Goal: Transaction & Acquisition: Purchase product/service

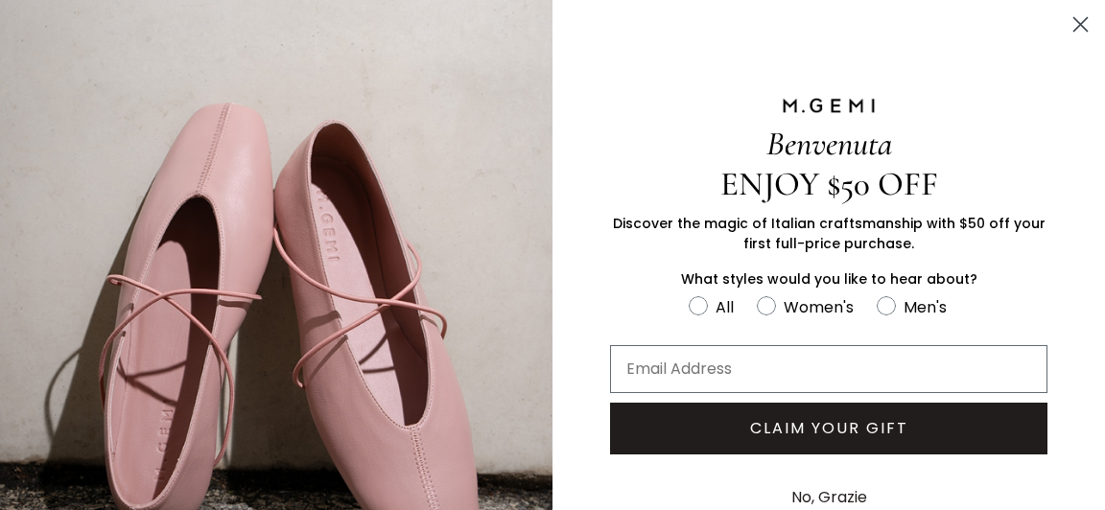
click at [1083, 26] on icon "Close dialog" at bounding box center [1081, 25] width 34 height 34
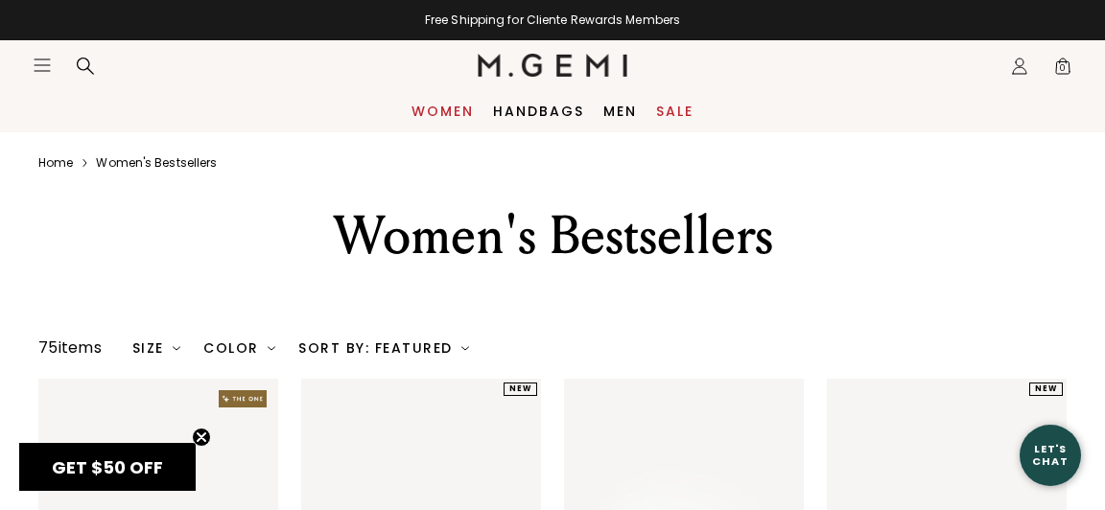
click at [437, 112] on link "Women" at bounding box center [442, 111] width 62 height 15
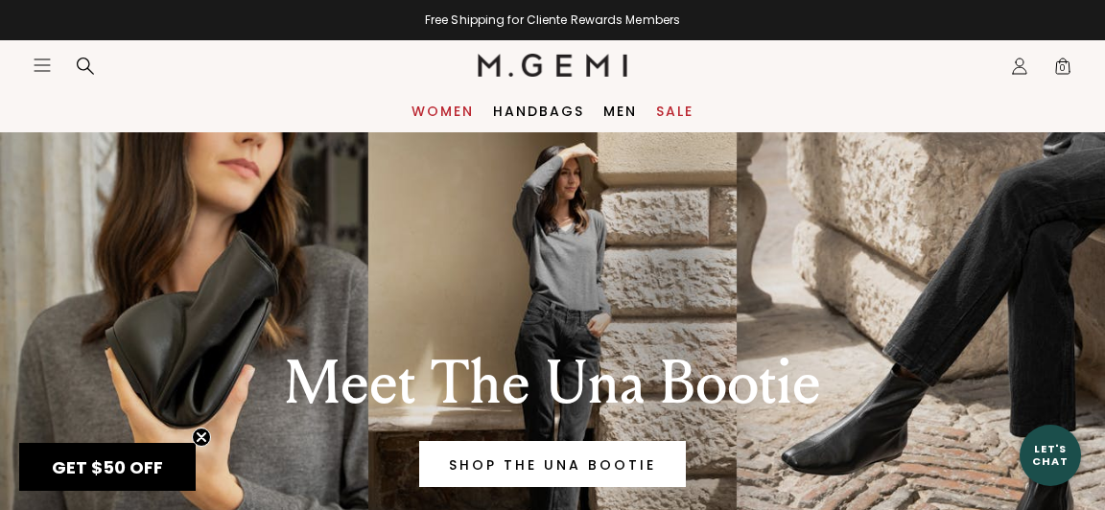
click at [431, 110] on link "Women" at bounding box center [442, 111] width 62 height 15
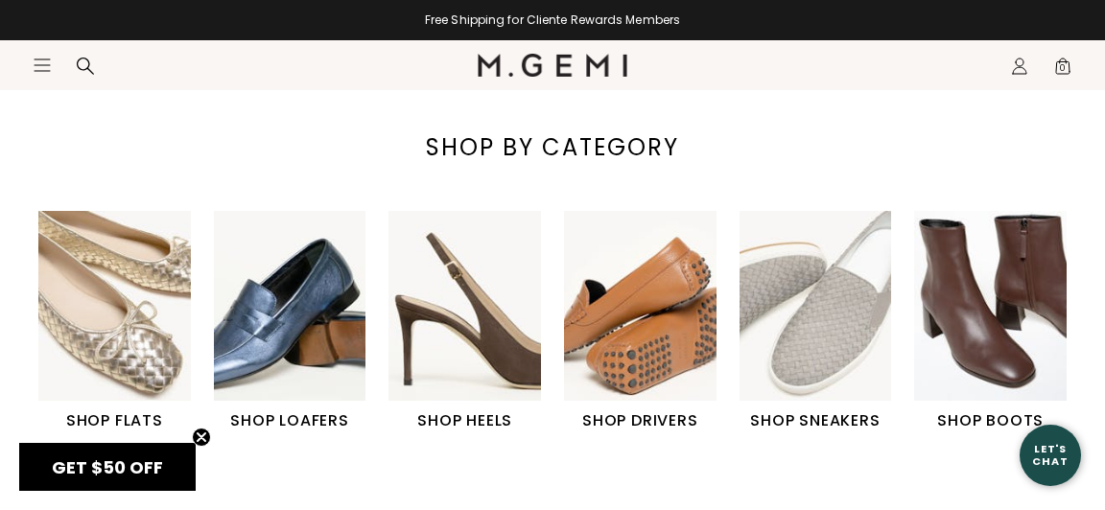
scroll to position [574, 0]
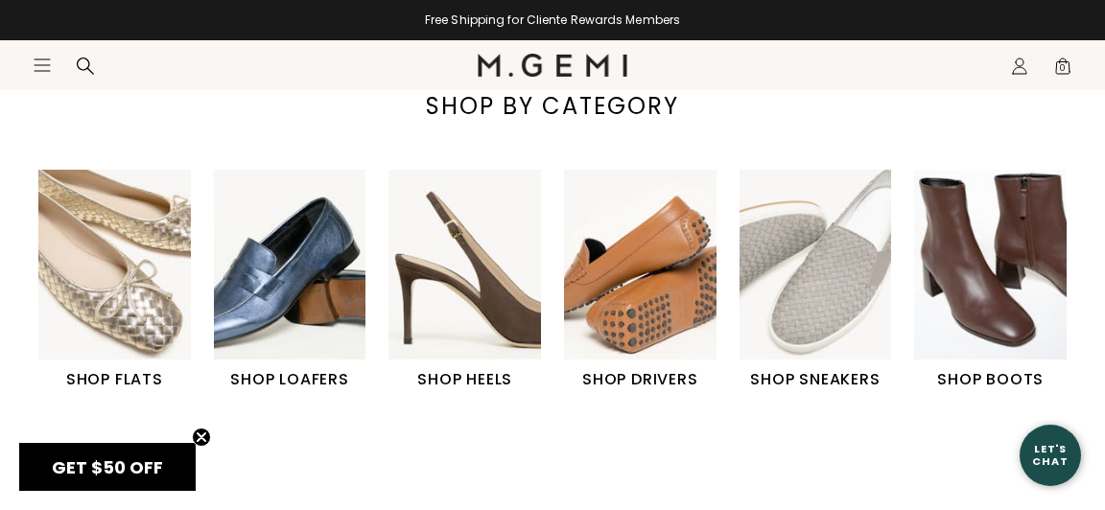
click at [93, 377] on h1 "SHOP FLATS" at bounding box center [114, 379] width 152 height 23
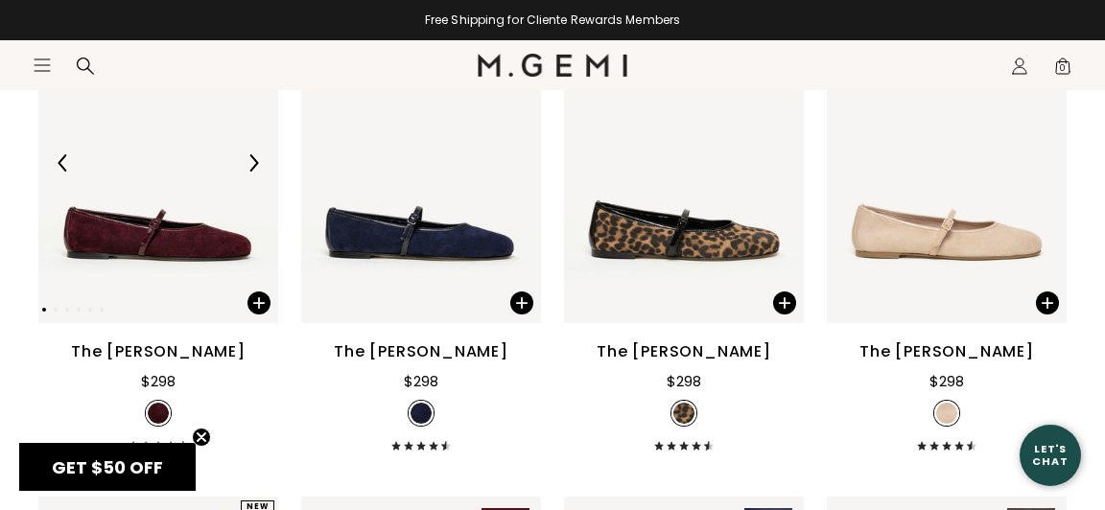
scroll to position [2917, 0]
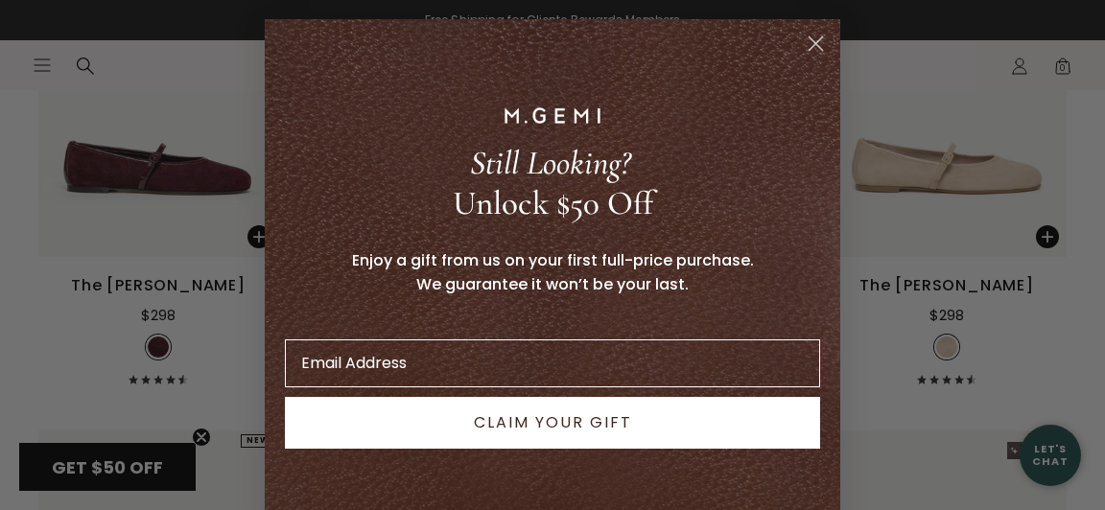
click at [815, 40] on circle "Close dialog" at bounding box center [816, 44] width 32 height 32
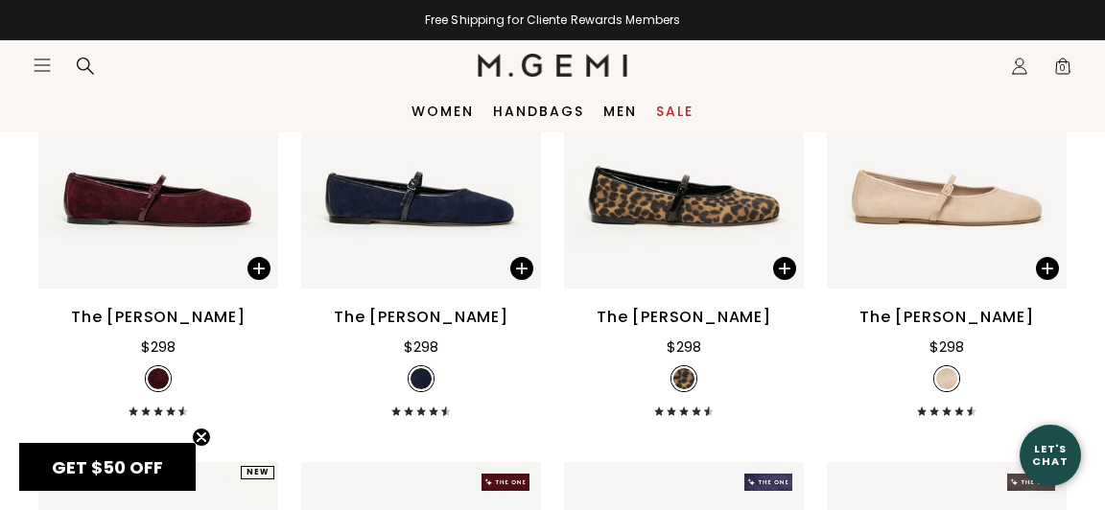
scroll to position [2849, 0]
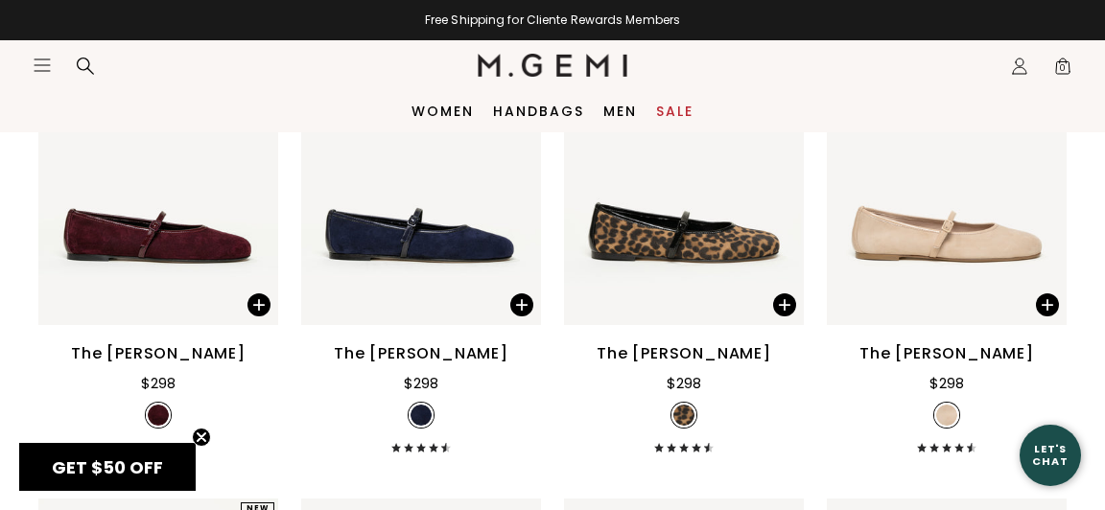
click at [433, 365] on div "The [PERSON_NAME]" at bounding box center [421, 353] width 175 height 23
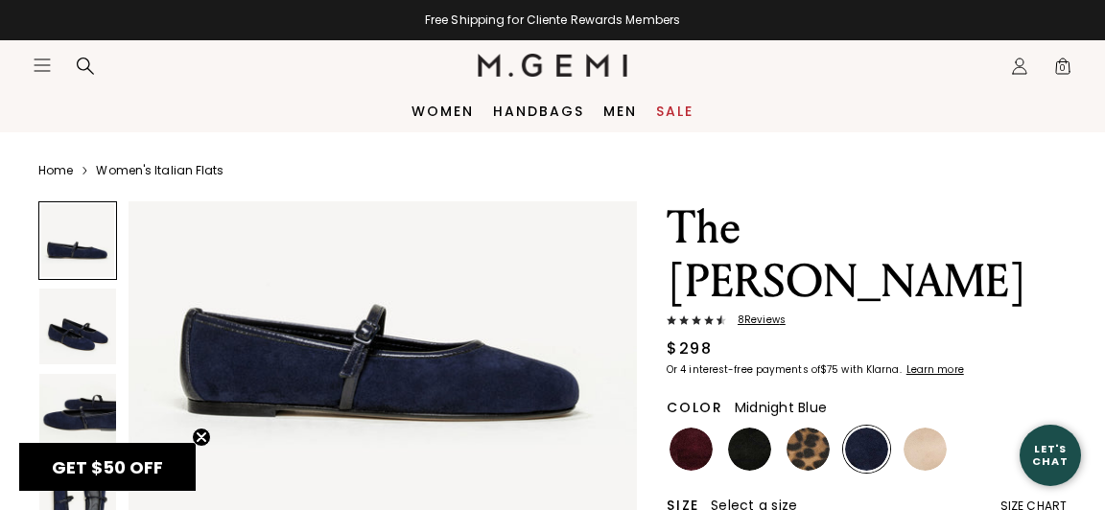
click at [79, 339] on img at bounding box center [77, 327] width 77 height 77
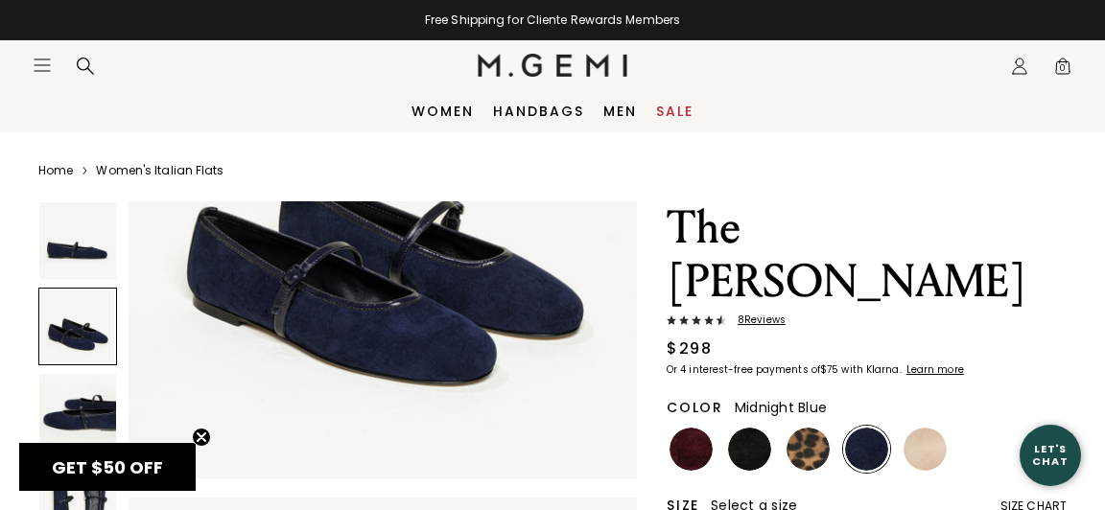
scroll to position [761, 0]
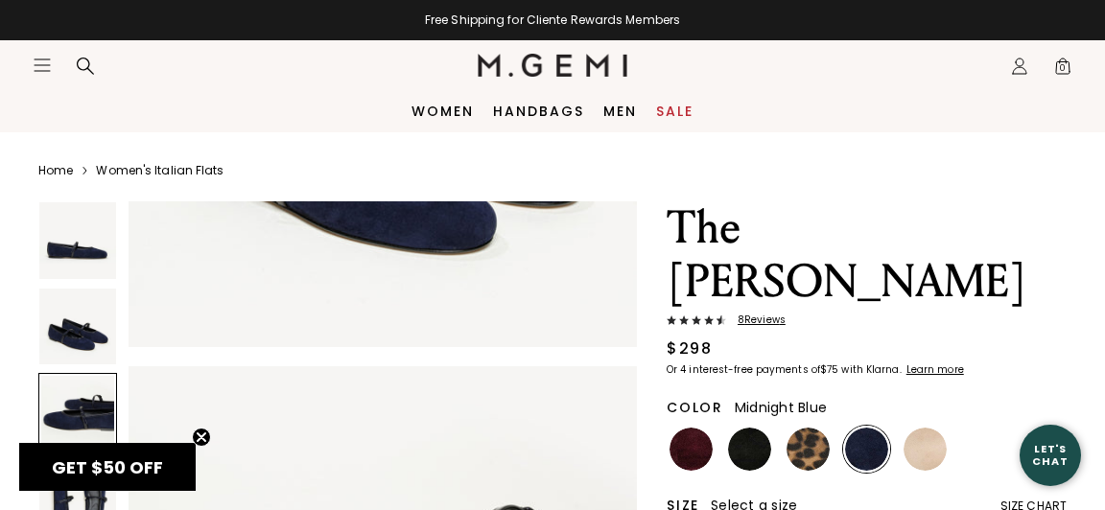
click at [81, 399] on div at bounding box center [77, 412] width 79 height 79
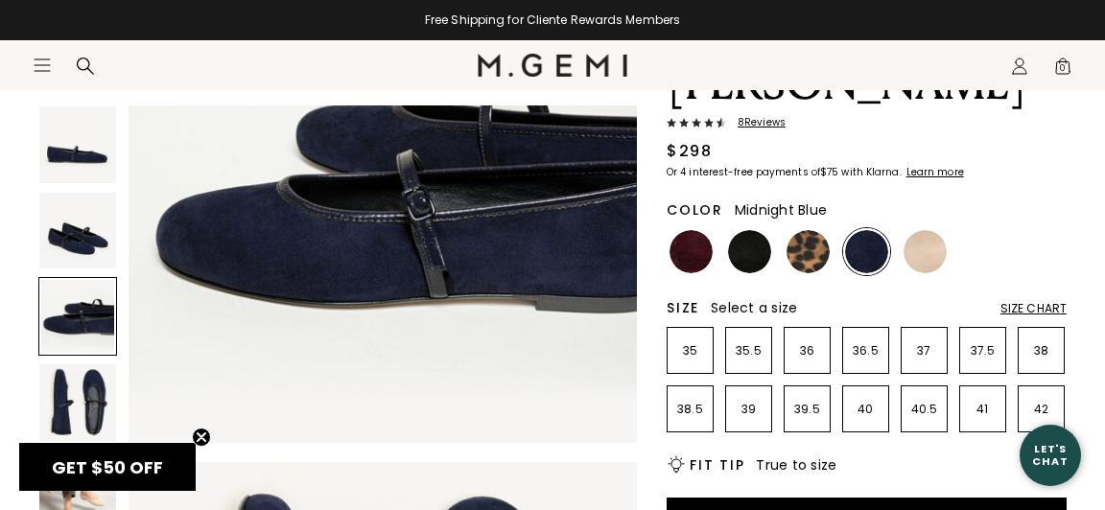
scroll to position [278, 0]
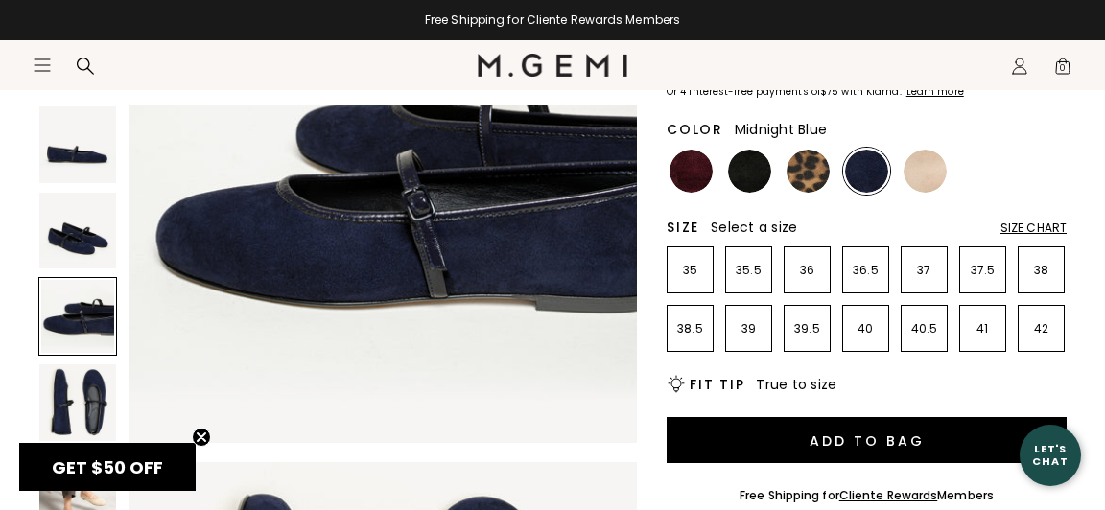
click at [84, 410] on img at bounding box center [77, 402] width 77 height 77
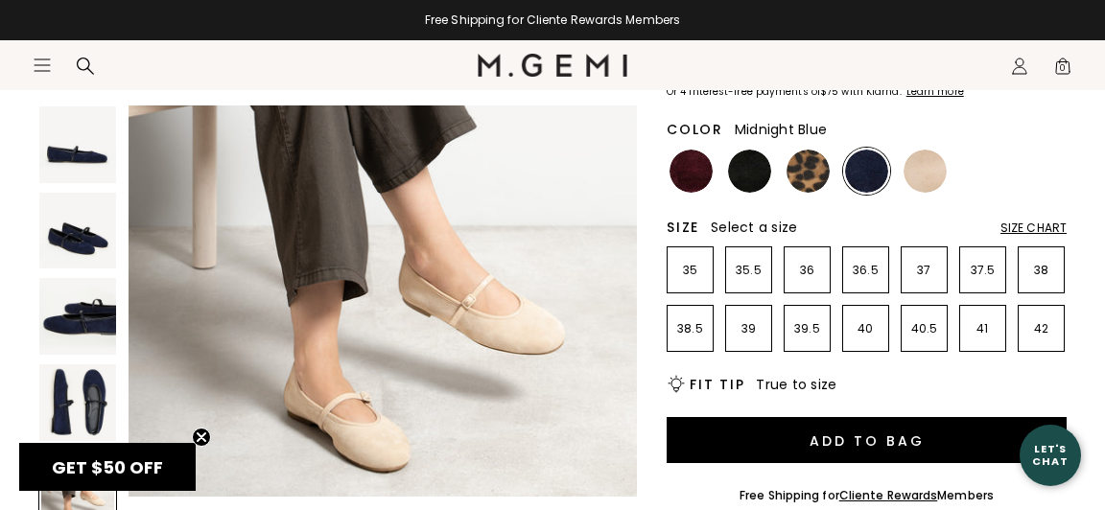
scroll to position [2238, 0]
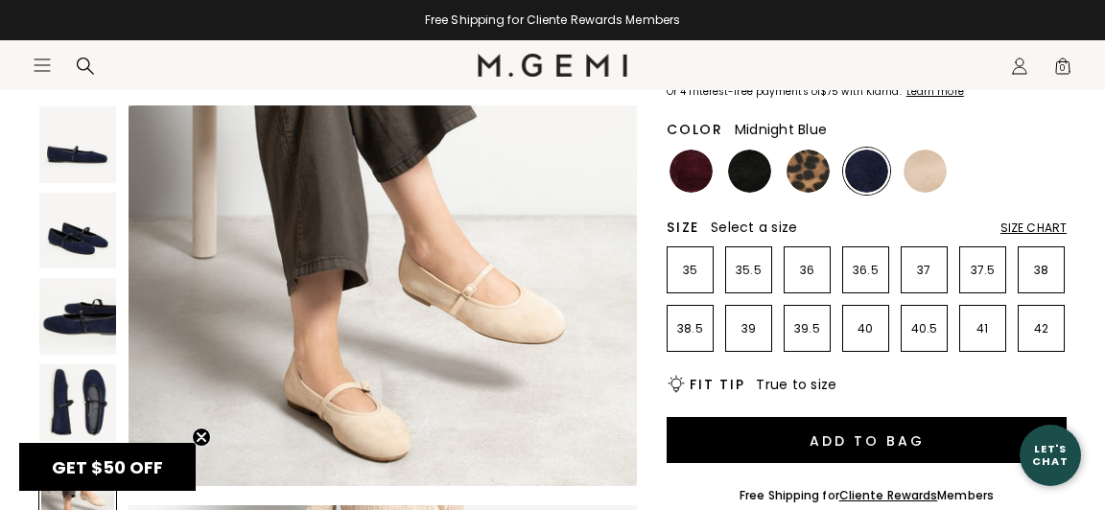
click at [695, 119] on section "Icons/20x20/hamburger@2x Women Shop All Shoes New Arrivals Bestsellers Essentia…" at bounding box center [552, 86] width 1105 height 92
click at [685, 120] on section "Icons/20x20/hamburger@2x Women Shop All Shoes New Arrivals Bestsellers Essentia…" at bounding box center [552, 86] width 1105 height 92
click at [687, 124] on section "Icons/20x20/hamburger@2x Women Shop All Shoes New Arrivals Bestsellers Essentia…" at bounding box center [552, 86] width 1105 height 92
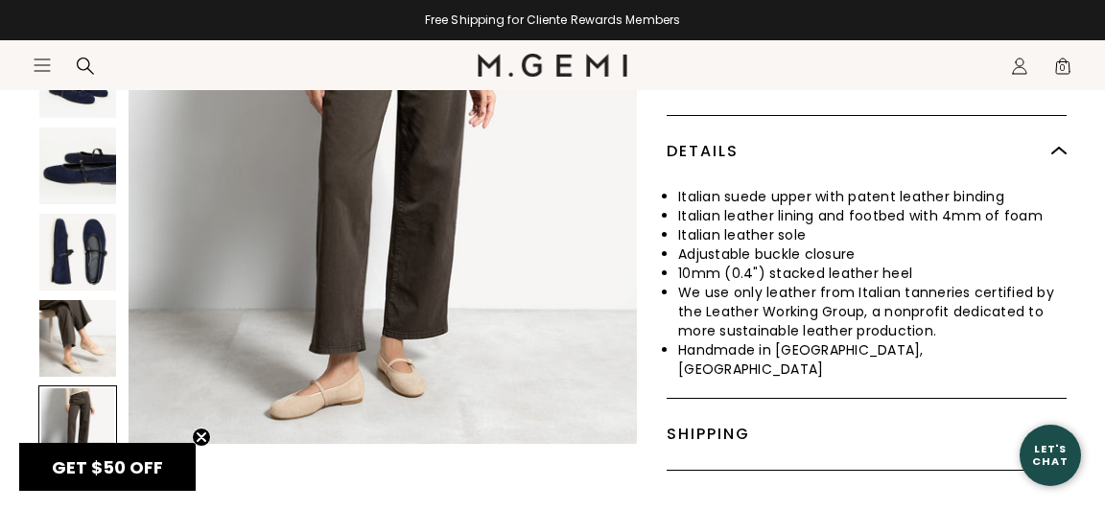
scroll to position [887, 0]
click at [83, 300] on img at bounding box center [77, 338] width 77 height 77
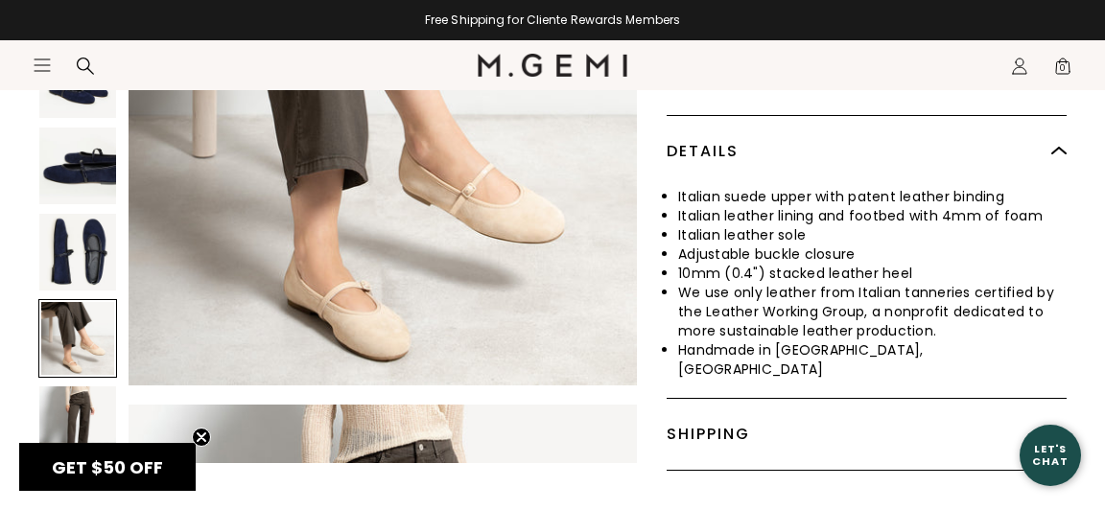
scroll to position [2111, 0]
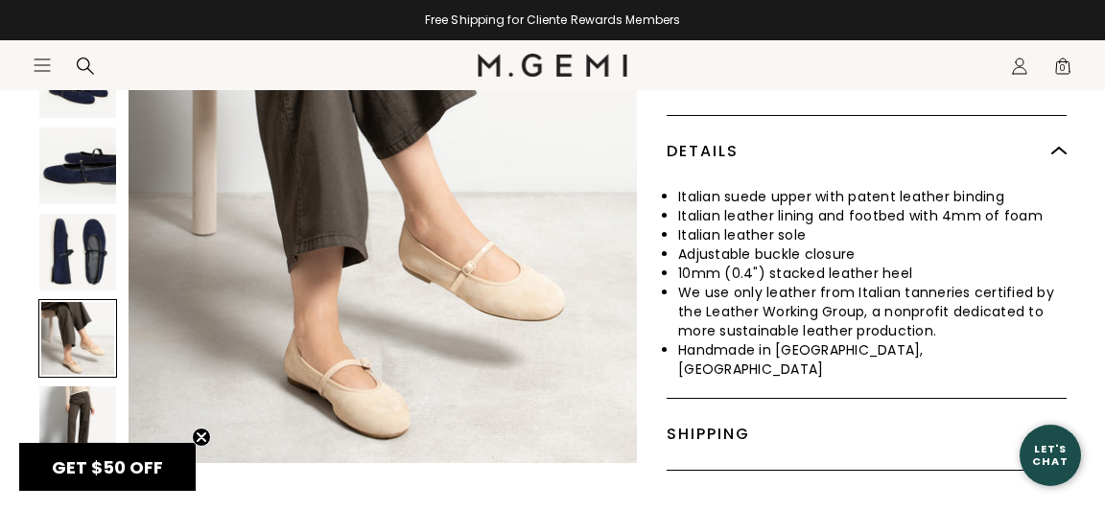
click at [104, 214] on img at bounding box center [77, 252] width 77 height 77
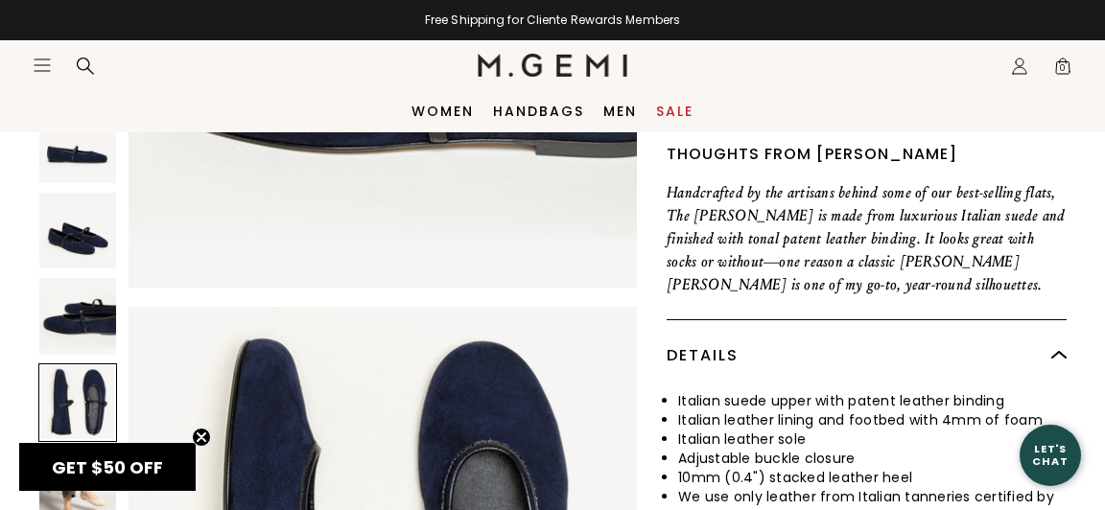
scroll to position [681, 0]
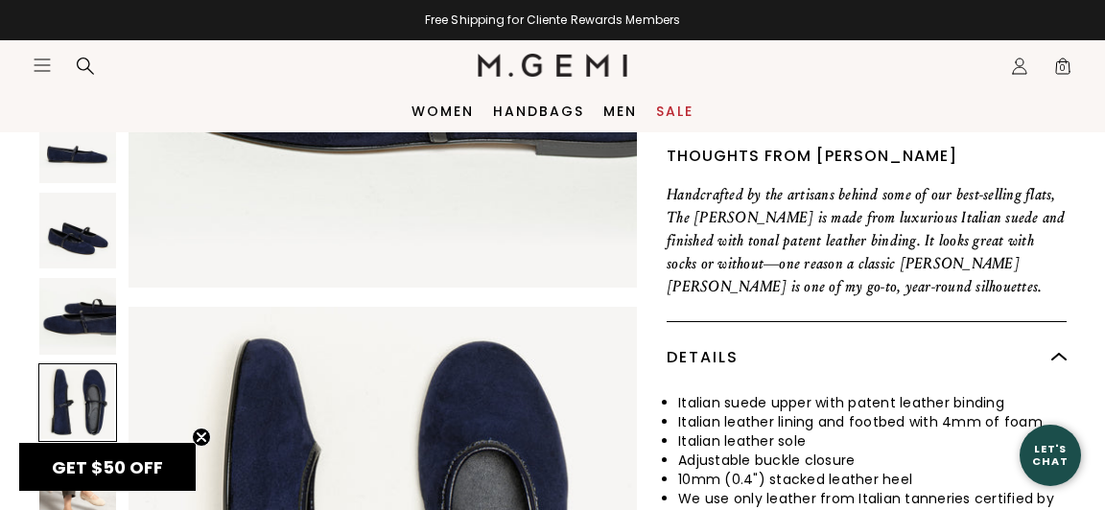
click at [70, 295] on img at bounding box center [77, 316] width 77 height 77
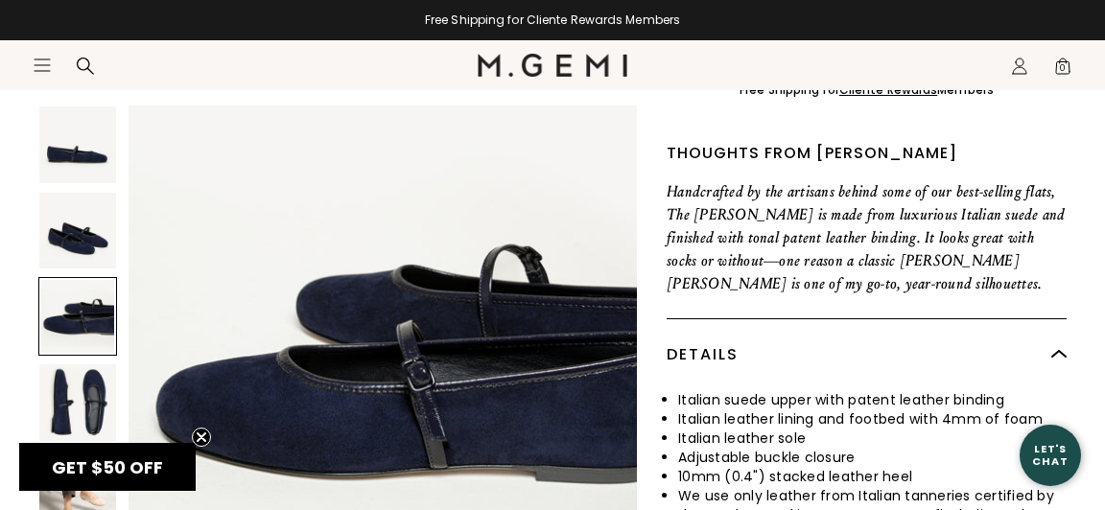
scroll to position [684, 0]
click at [86, 203] on img at bounding box center [77, 231] width 77 height 77
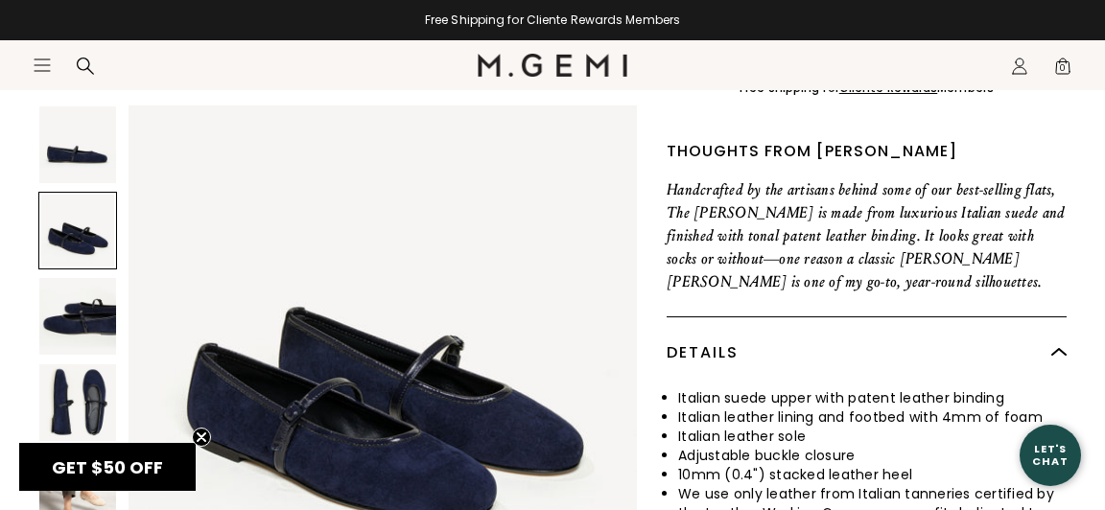
scroll to position [0, 0]
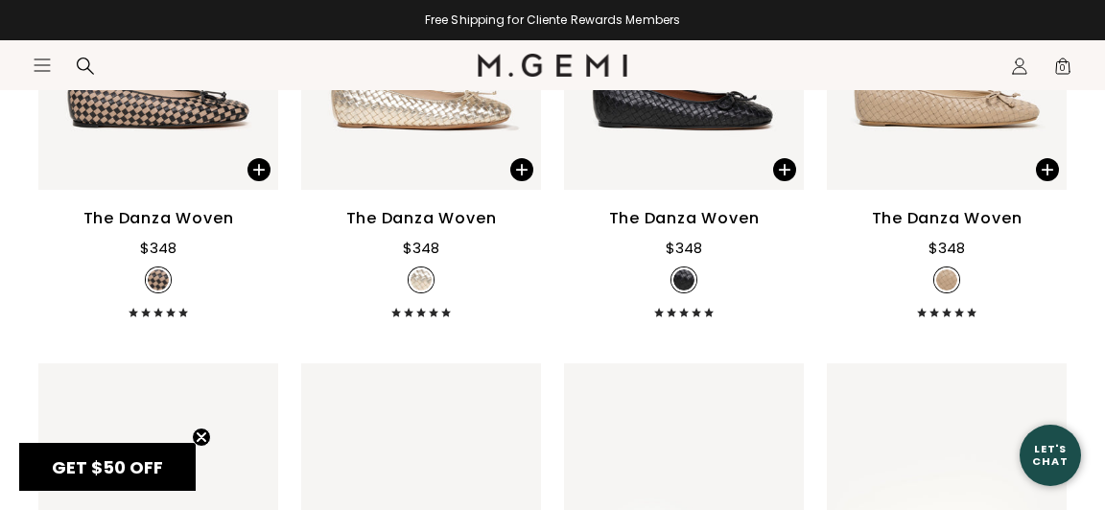
scroll to position [1990, 0]
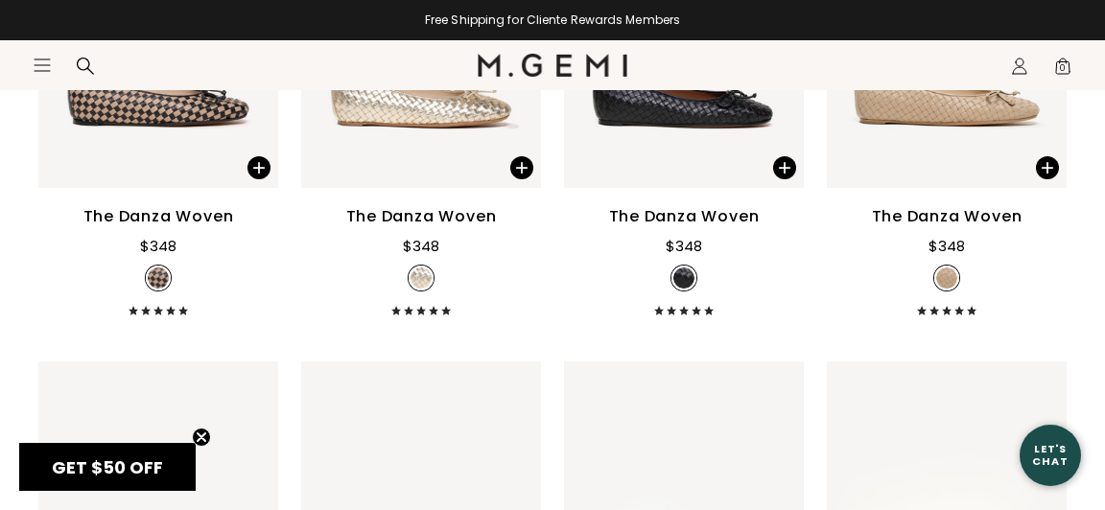
click at [947, 228] on div "The Danza Woven" at bounding box center [947, 216] width 151 height 23
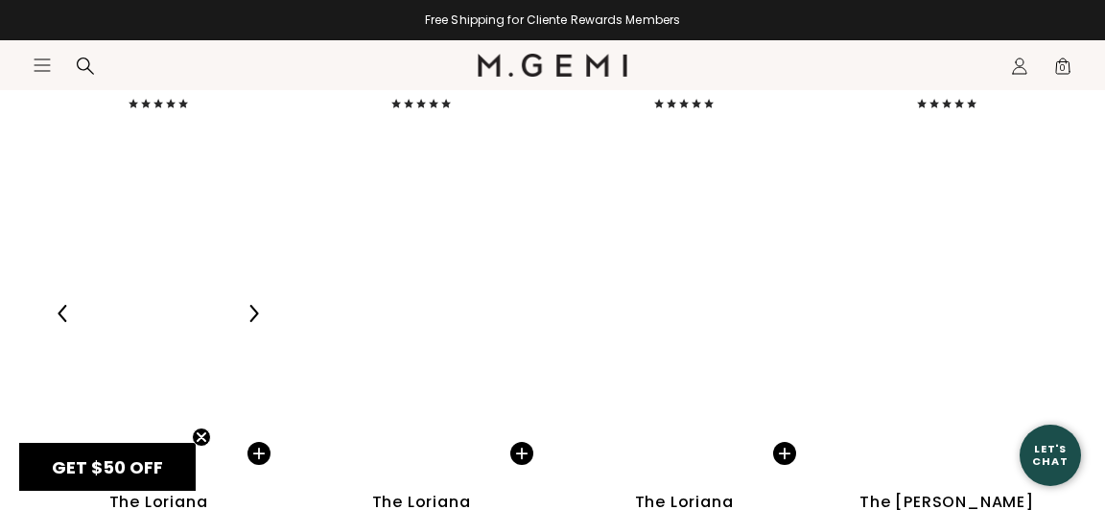
scroll to position [5843, 0]
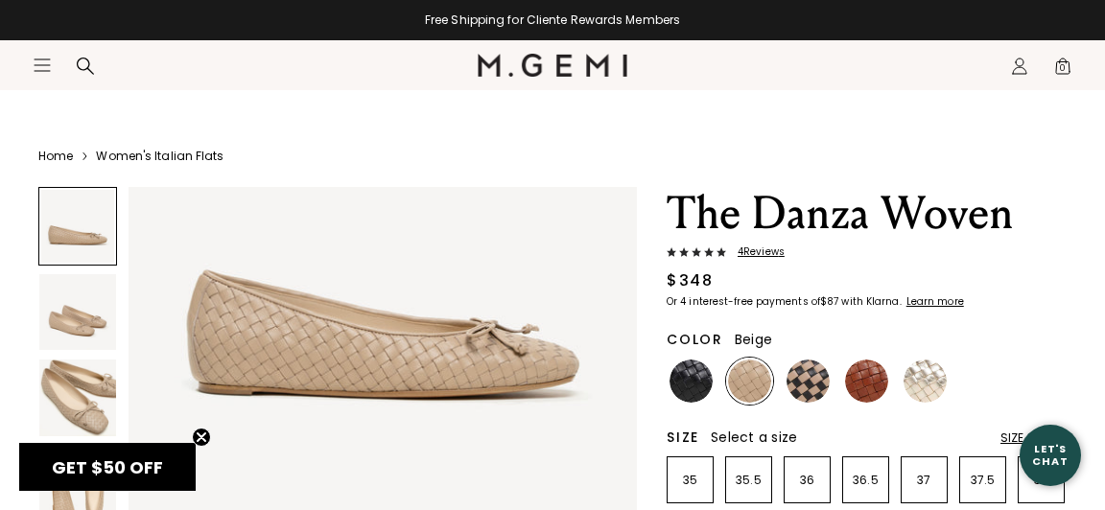
scroll to position [17, 0]
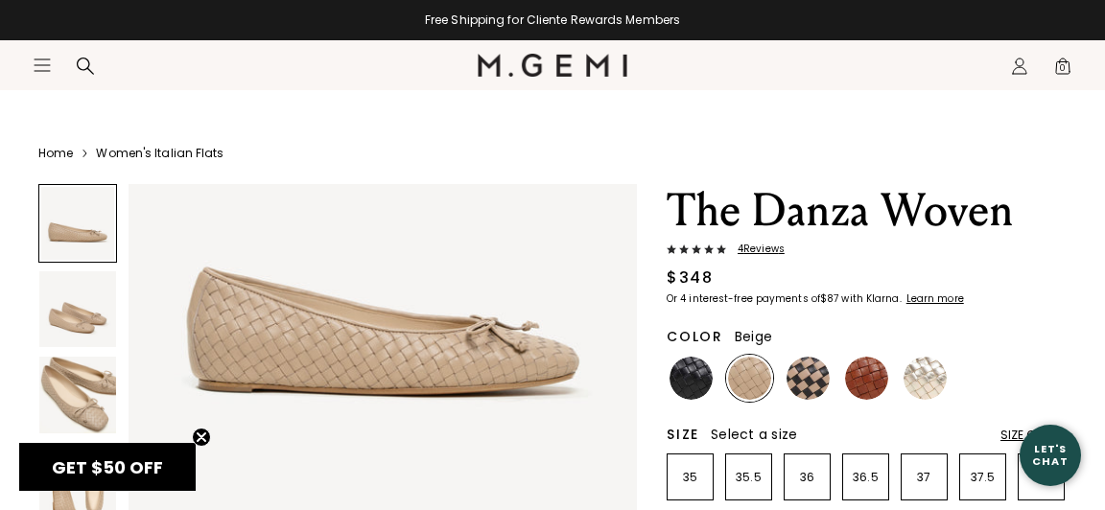
click at [67, 420] on img at bounding box center [77, 395] width 77 height 77
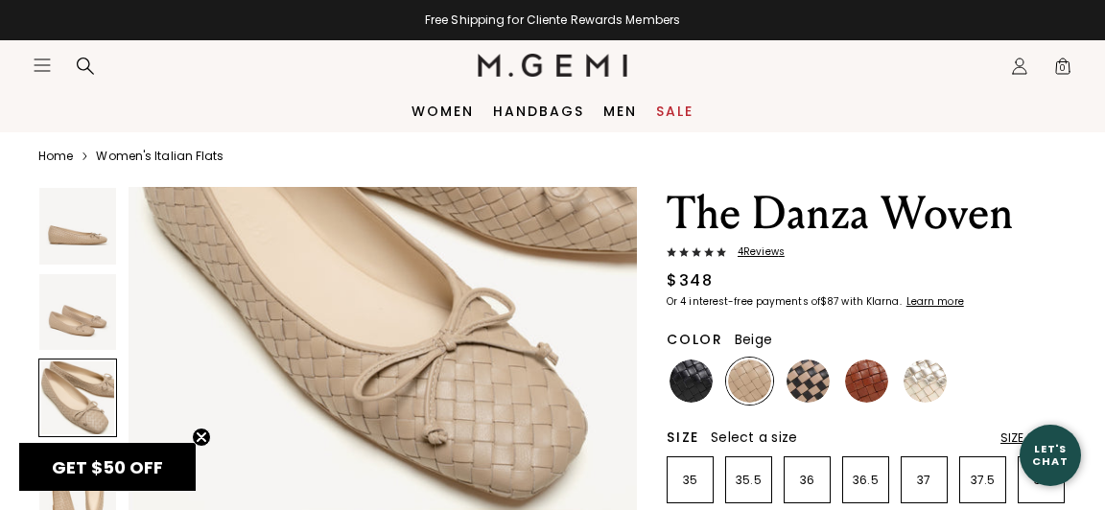
scroll to position [1230, 0]
click at [873, 380] on img at bounding box center [866, 381] width 43 height 43
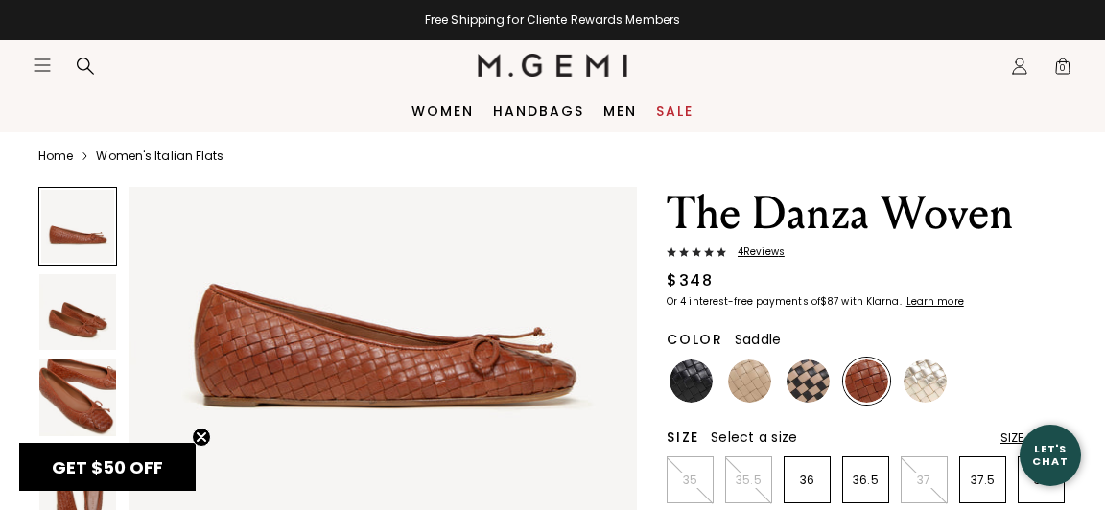
scroll to position [162, 0]
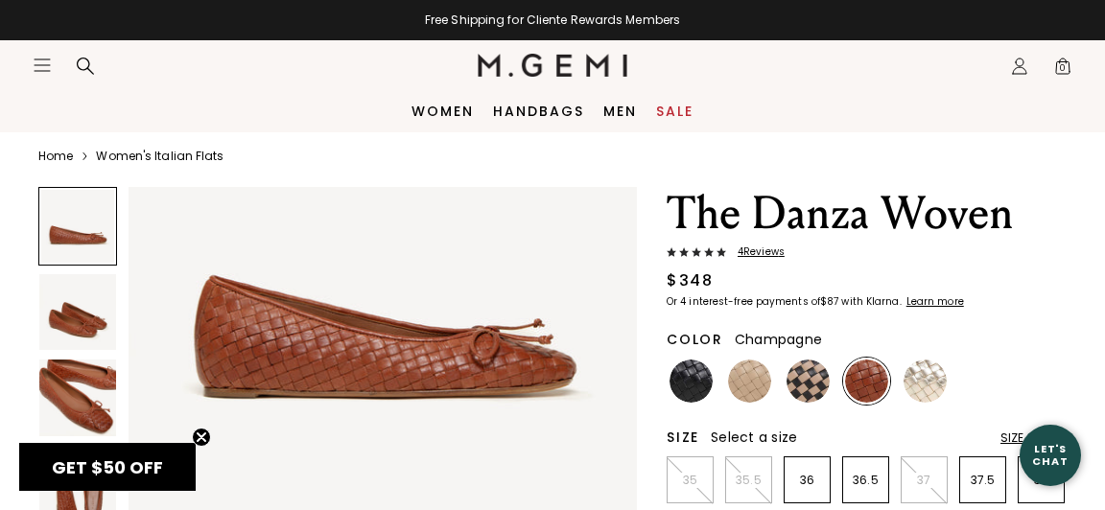
drag, startPoint x: 932, startPoint y: 384, endPoint x: 923, endPoint y: 382, distance: 9.8
click at [931, 383] on img at bounding box center [924, 381] width 43 height 43
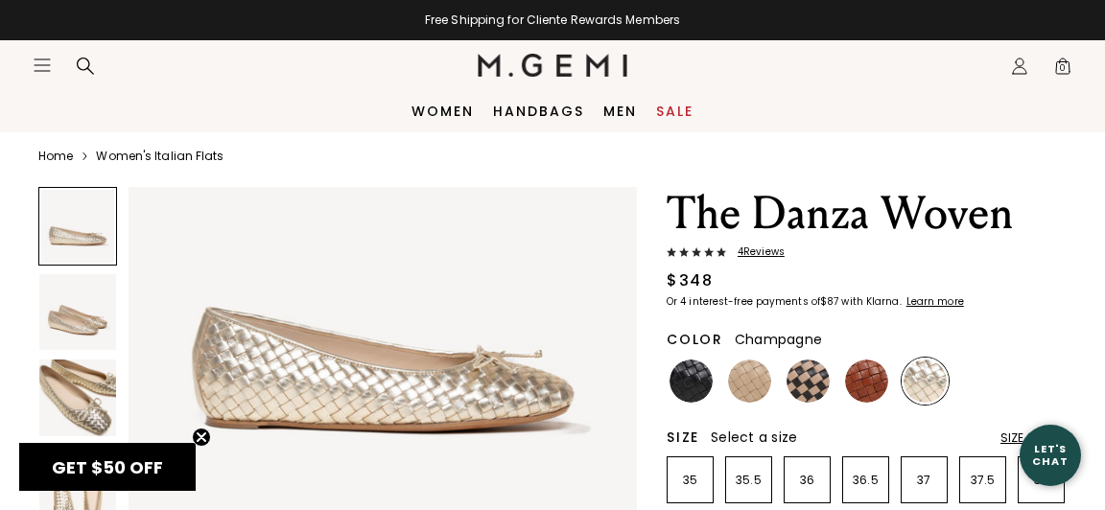
scroll to position [136, 0]
click at [73, 403] on img at bounding box center [77, 398] width 77 height 77
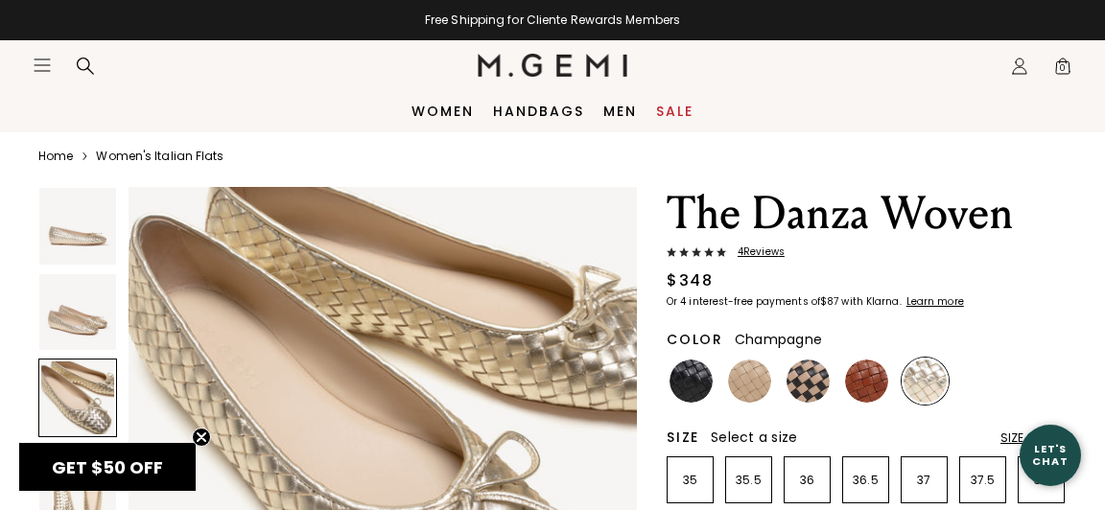
scroll to position [1064, 0]
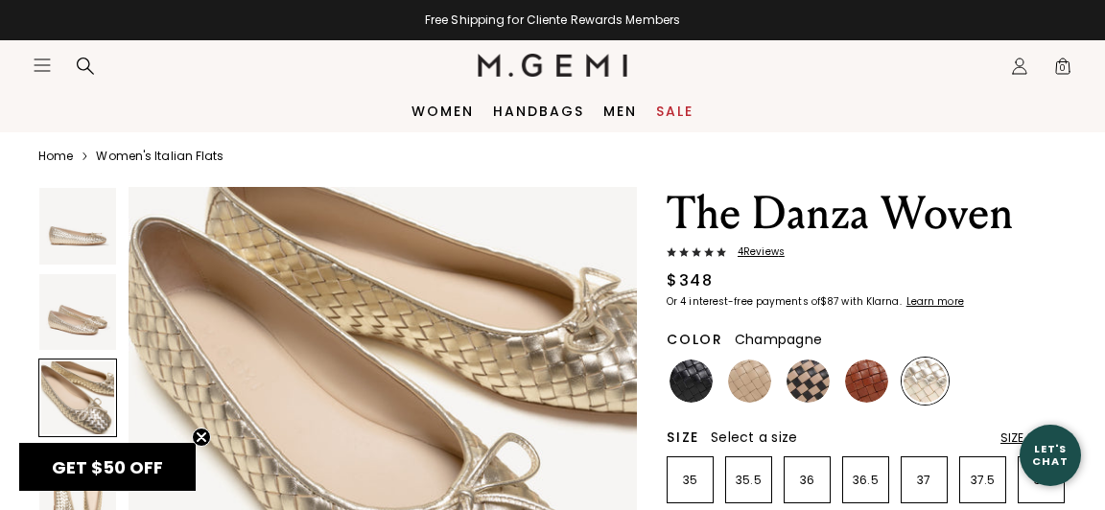
click at [764, 250] on span "4 Review s" at bounding box center [755, 252] width 59 height 12
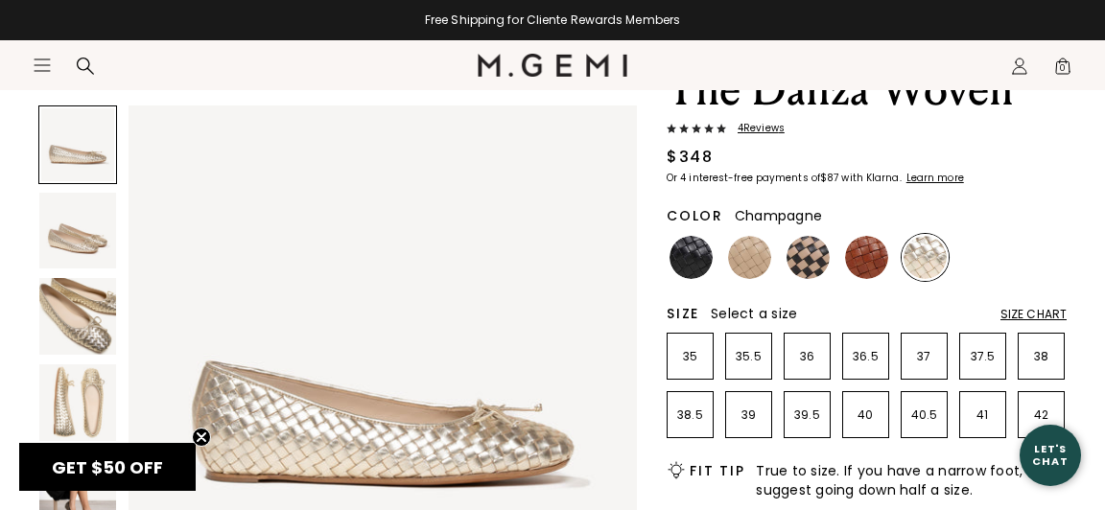
scroll to position [135, 0]
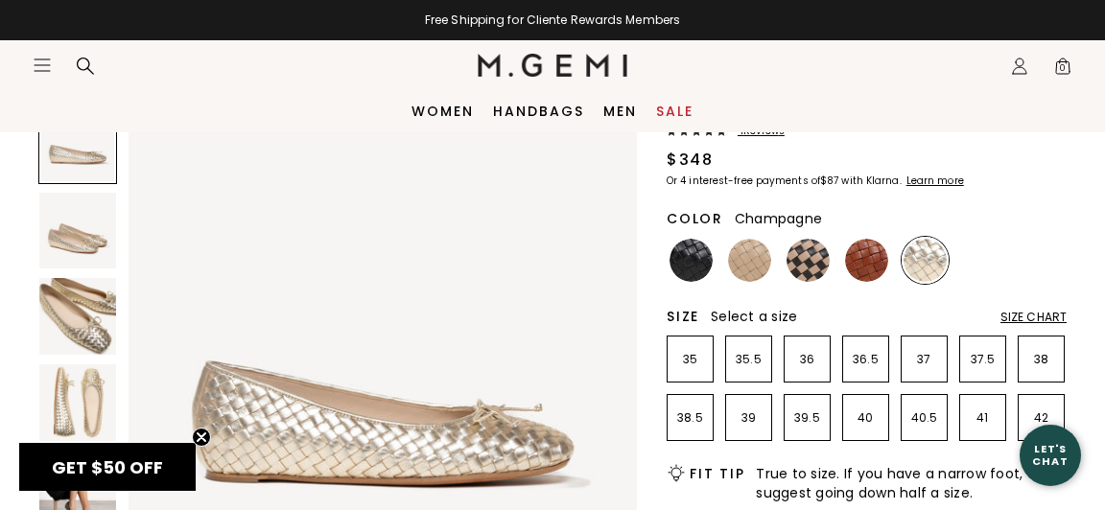
click at [92, 334] on img at bounding box center [77, 316] width 77 height 77
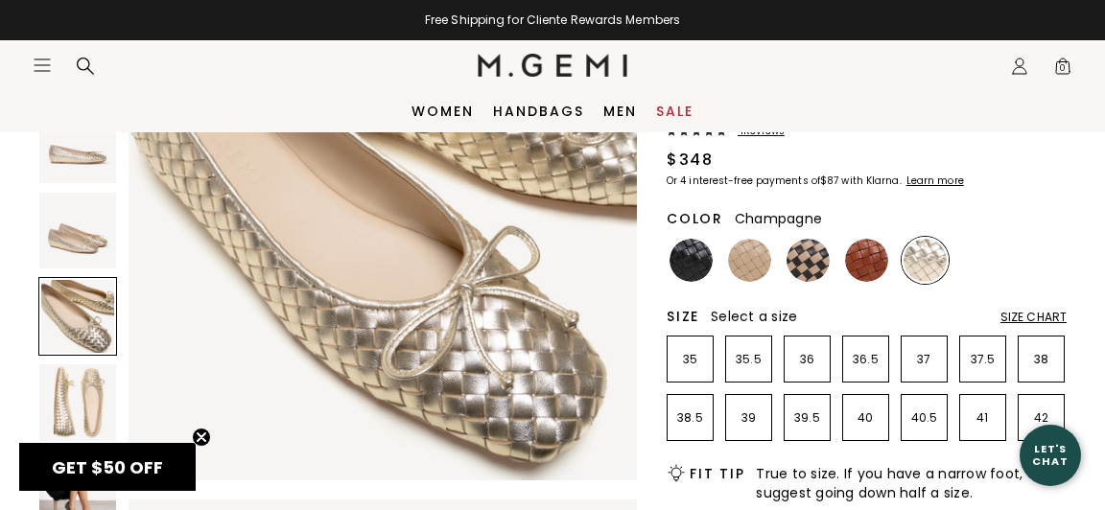
scroll to position [1191, 0]
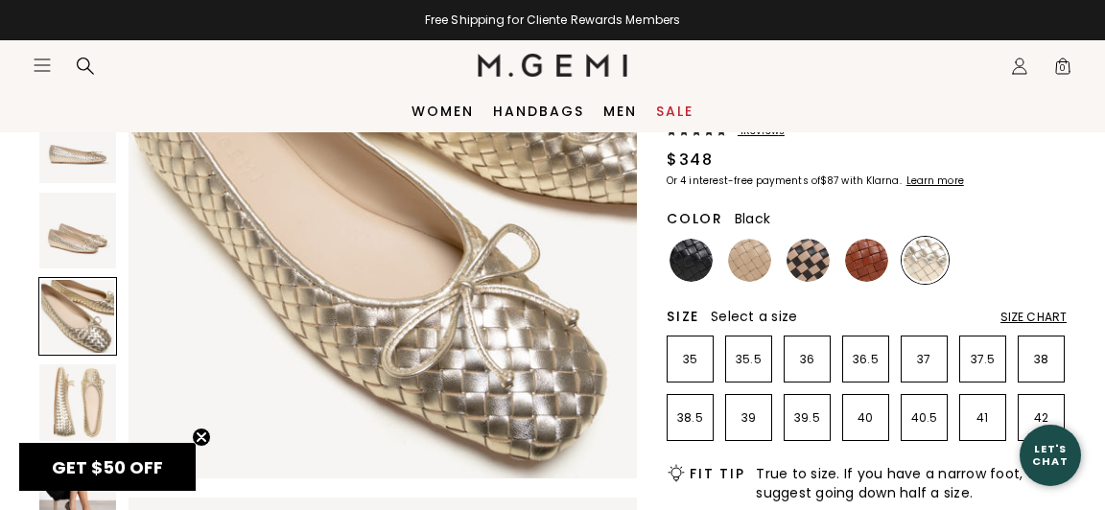
click at [685, 252] on img at bounding box center [690, 260] width 43 height 43
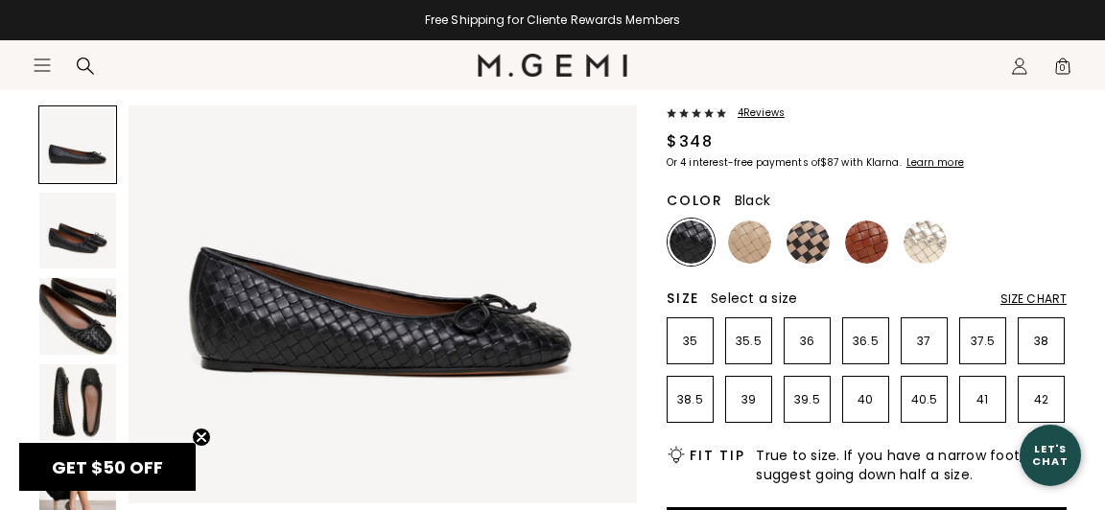
scroll to position [157, 1]
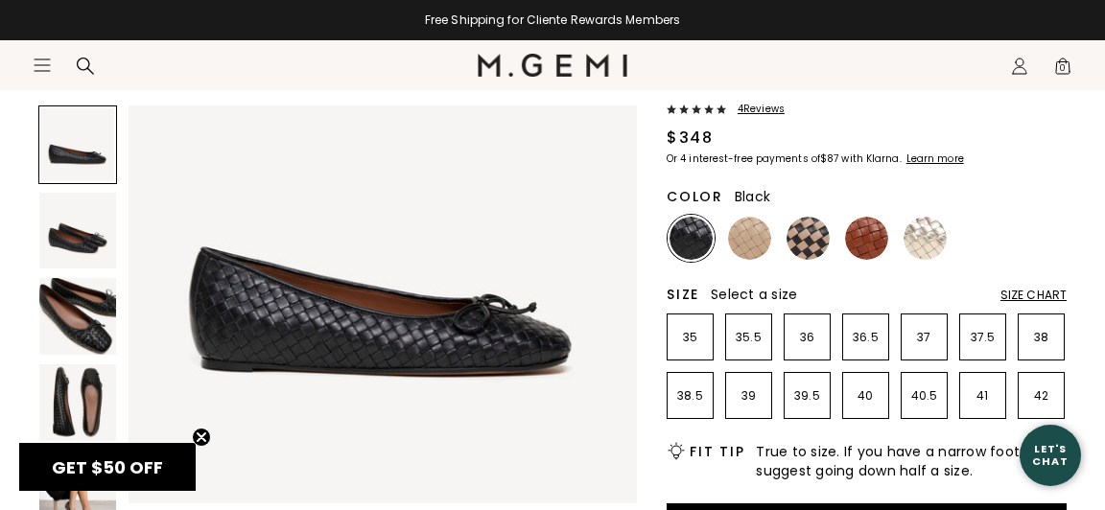
click at [66, 320] on img at bounding box center [77, 316] width 77 height 77
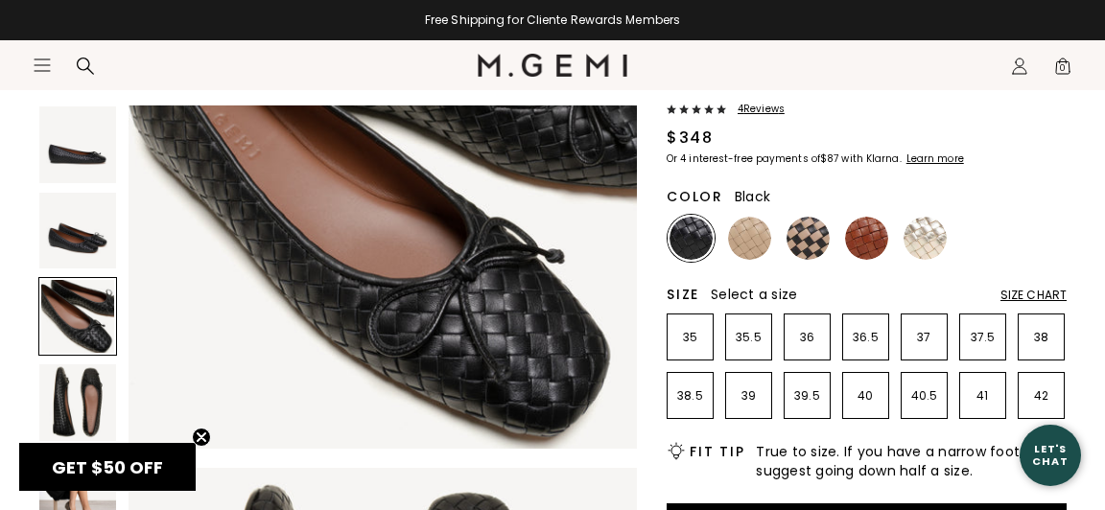
scroll to position [1219, 0]
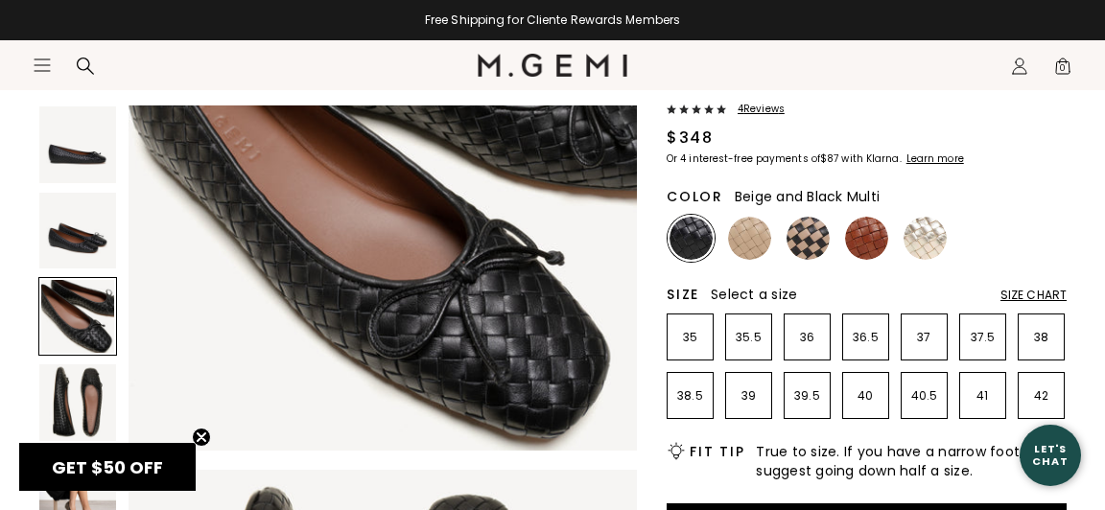
click at [809, 236] on img at bounding box center [807, 238] width 43 height 43
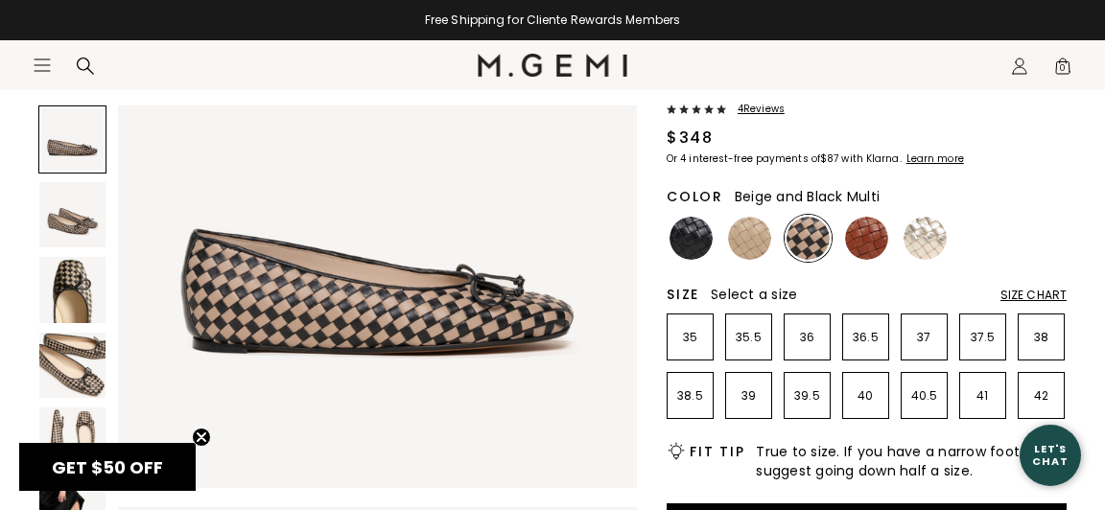
scroll to position [136, 0]
click at [73, 370] on img at bounding box center [72, 366] width 66 height 66
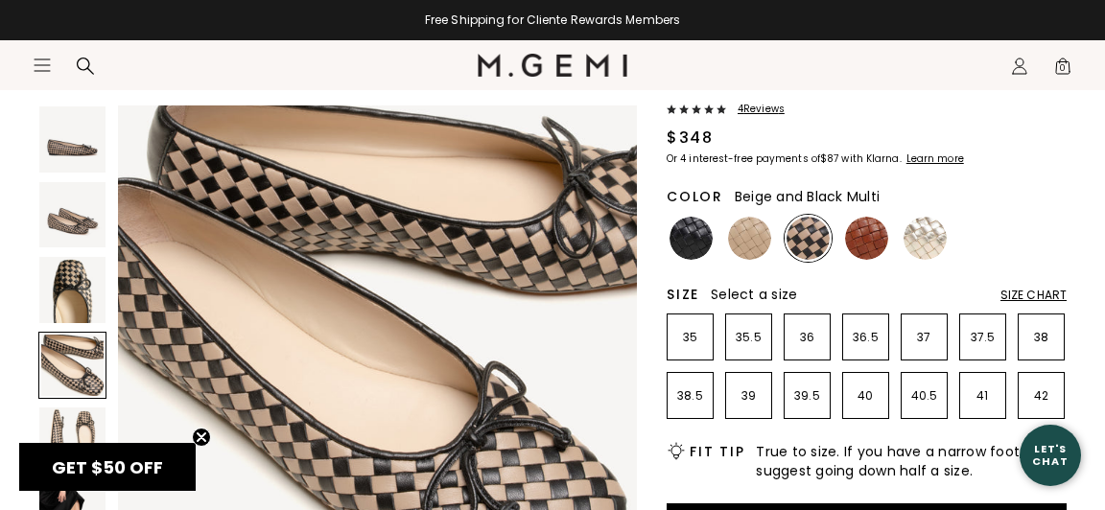
scroll to position [0, 0]
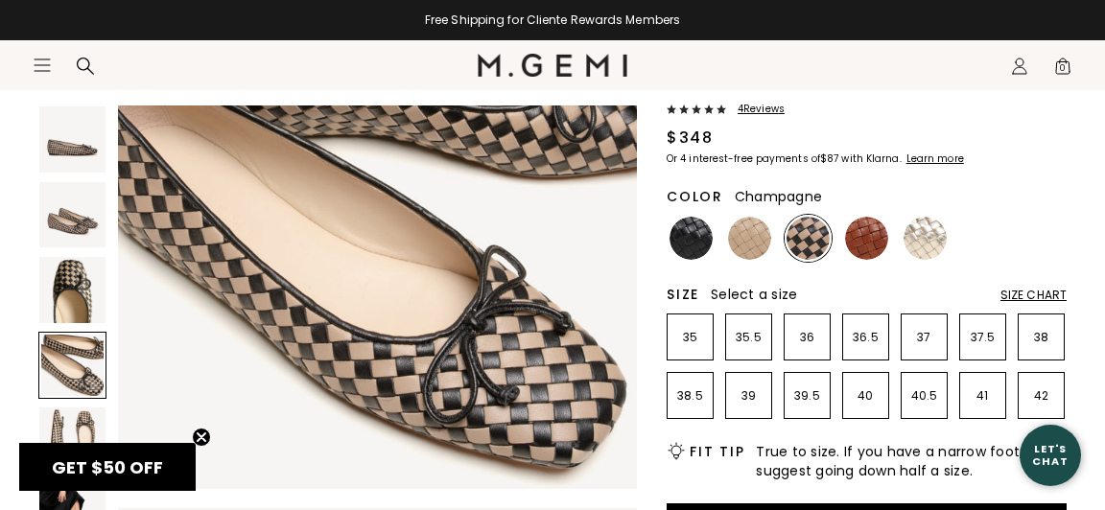
click at [930, 229] on img at bounding box center [924, 238] width 43 height 43
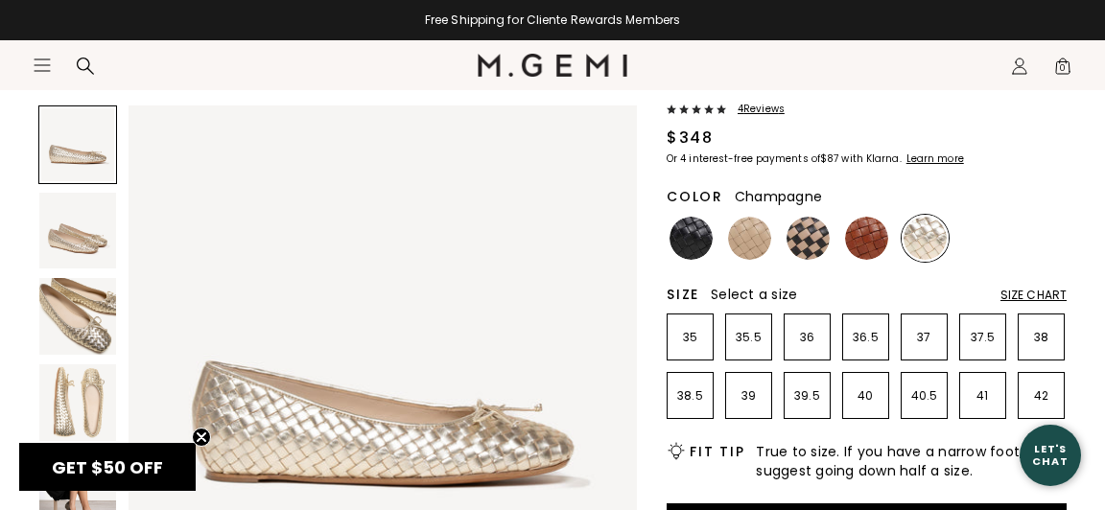
click at [89, 330] on img at bounding box center [77, 316] width 77 height 77
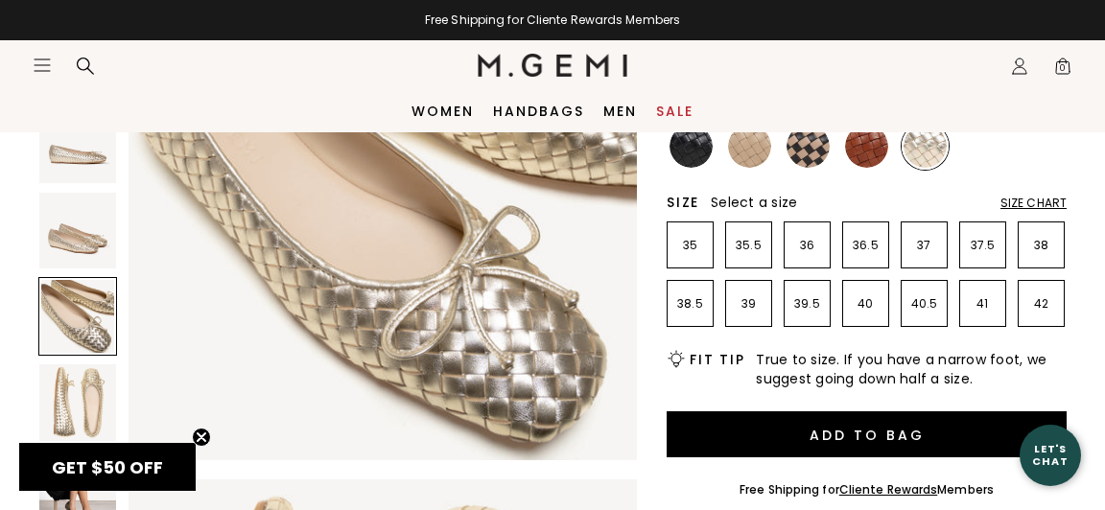
scroll to position [252, 0]
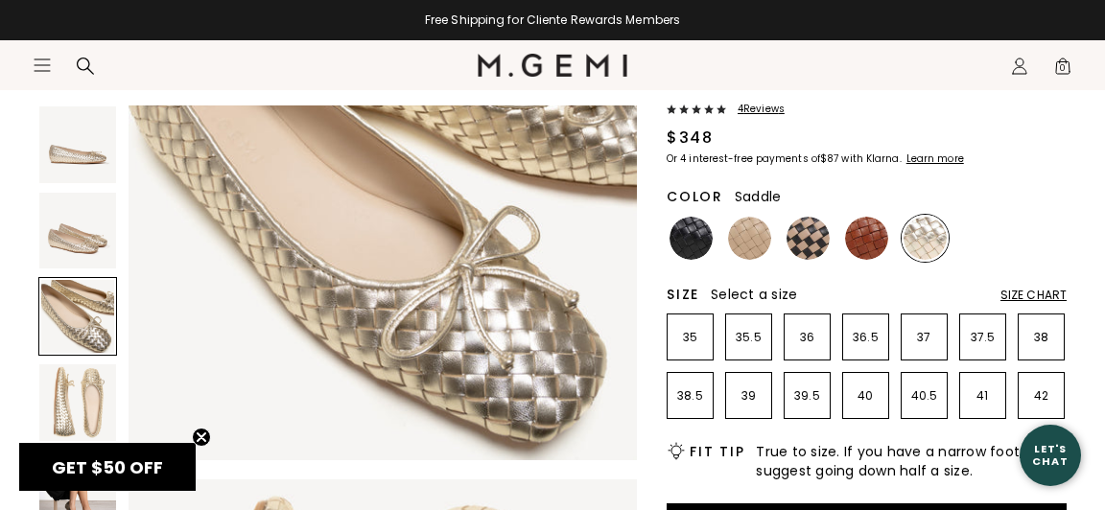
click at [859, 235] on img at bounding box center [866, 238] width 43 height 43
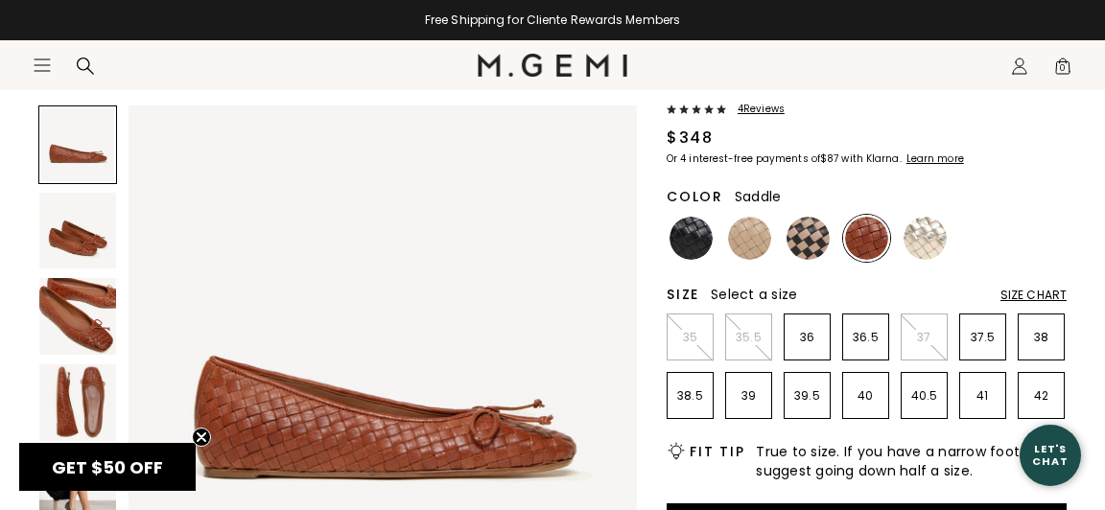
click at [59, 322] on img at bounding box center [77, 316] width 77 height 77
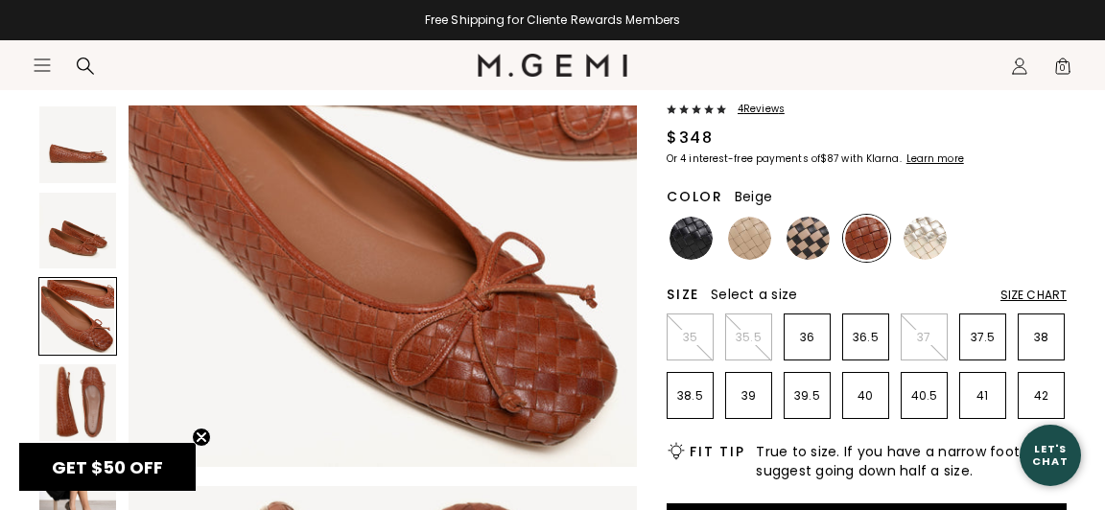
click at [754, 236] on img at bounding box center [749, 238] width 43 height 43
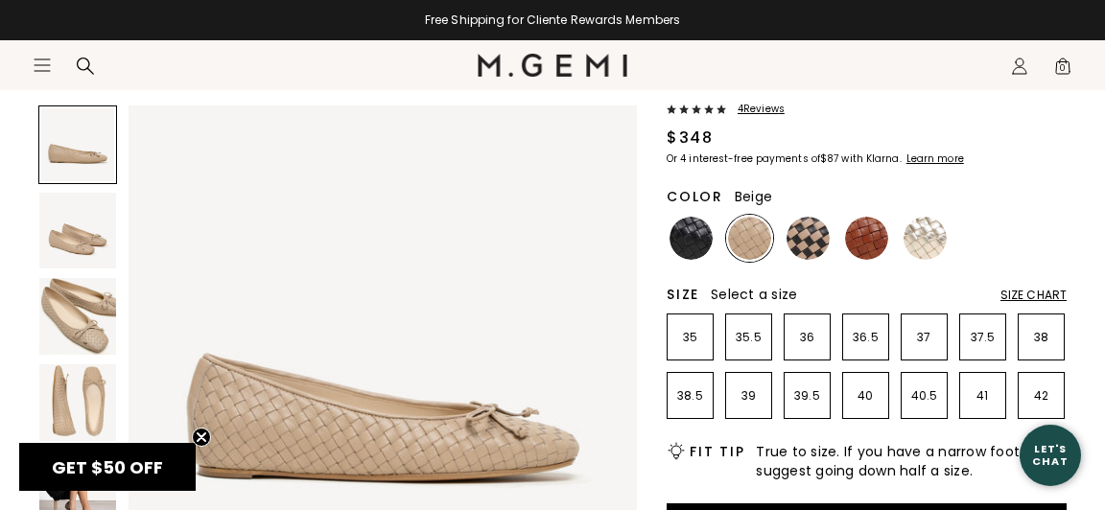
click at [81, 316] on img at bounding box center [77, 316] width 77 height 77
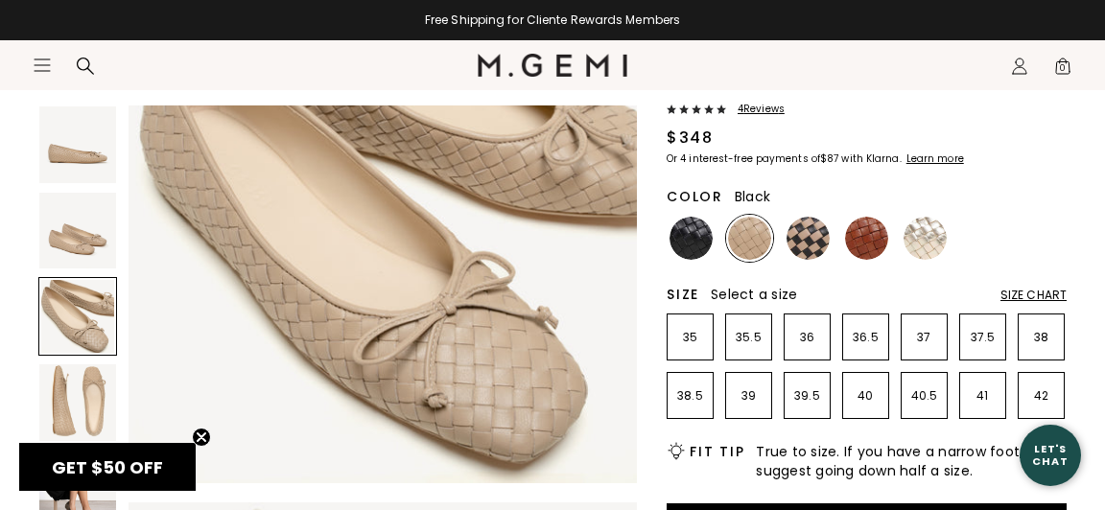
click at [704, 245] on img at bounding box center [690, 238] width 43 height 43
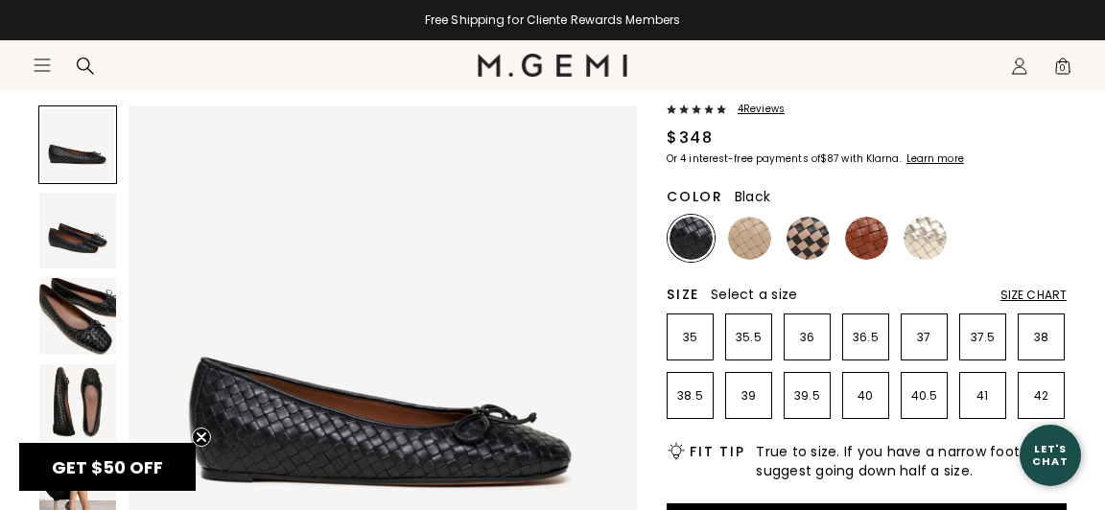
click at [78, 306] on img at bounding box center [77, 316] width 77 height 77
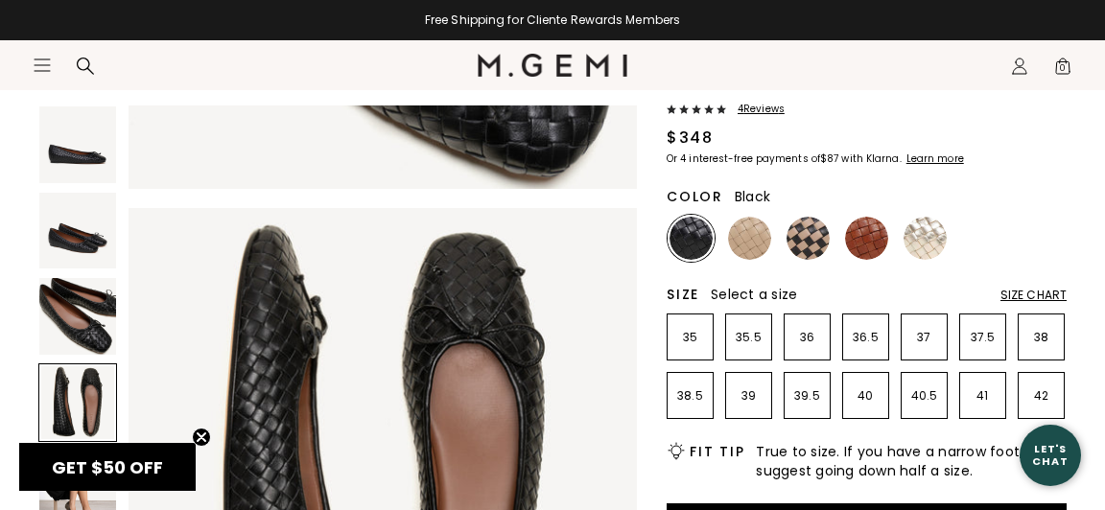
scroll to position [1482, 0]
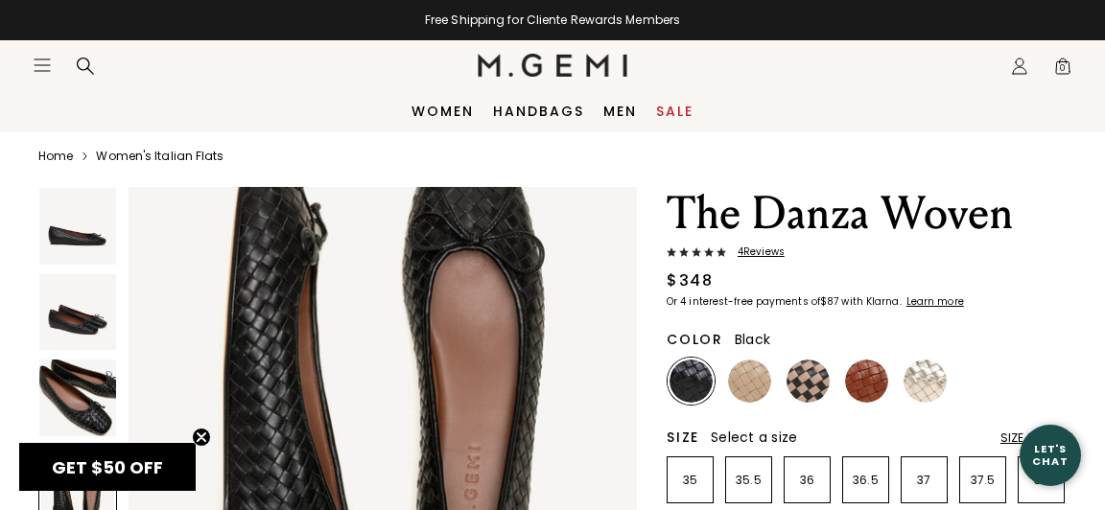
scroll to position [1658, 0]
